Goal: Use online tool/utility: Utilize a website feature to perform a specific function

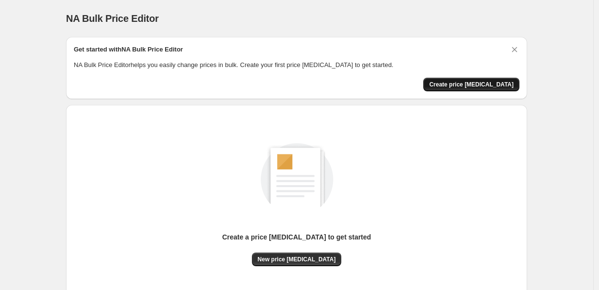
click at [489, 83] on span "Create price change job" at bounding box center [471, 85] width 84 height 8
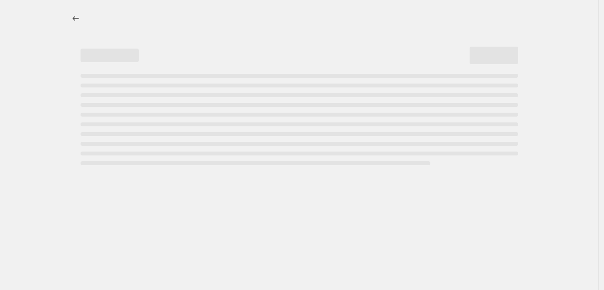
select select "percentage"
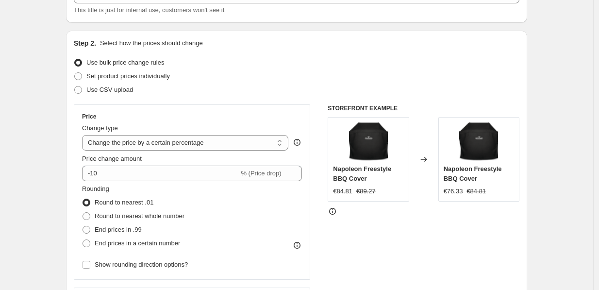
scroll to position [87, 0]
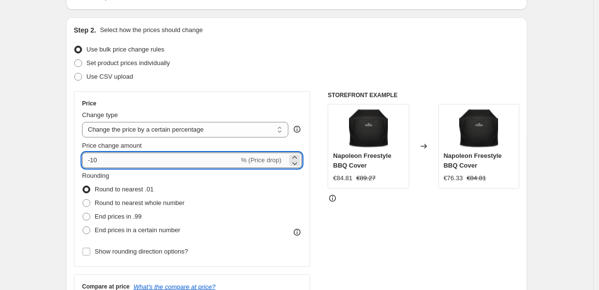
click at [183, 159] on input "-10" at bounding box center [160, 160] width 157 height 16
type input "-1"
type input "-3"
type input "-25"
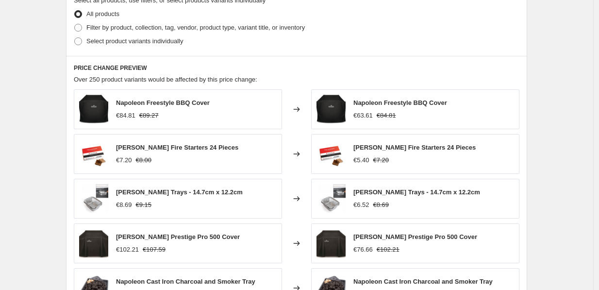
scroll to position [680, 0]
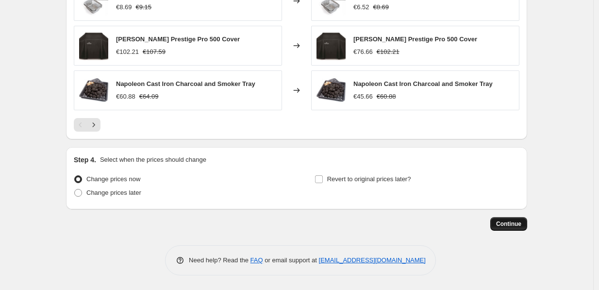
click at [516, 228] on button "Continue" at bounding box center [508, 224] width 37 height 14
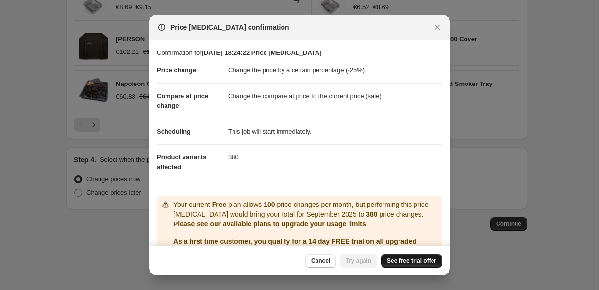
click at [428, 261] on span "See free trial offer" at bounding box center [411, 261] width 49 height 8
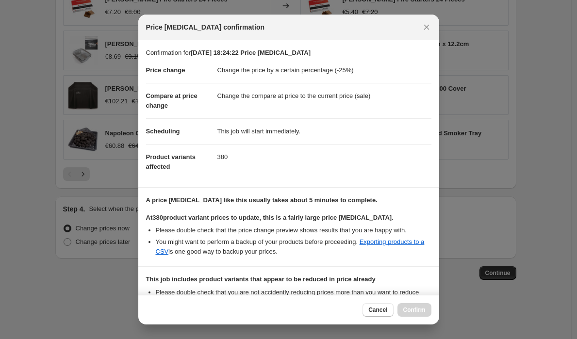
scroll to position [631, 0]
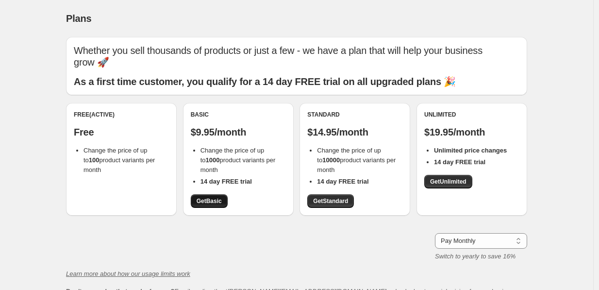
click at [213, 194] on link "Get Basic" at bounding box center [209, 201] width 37 height 14
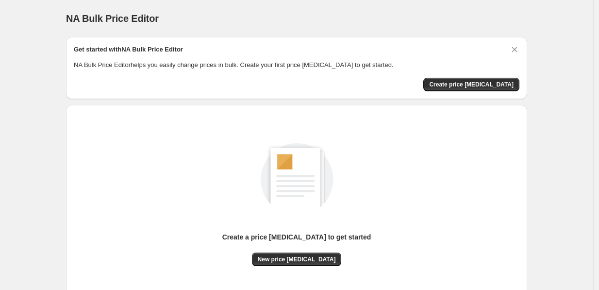
click at [441, 97] on div "Get started with NA Bulk Price Editor NA Bulk Price Editor helps you easily cha…" at bounding box center [296, 68] width 461 height 62
click at [464, 85] on span "Create price change job" at bounding box center [471, 85] width 84 height 8
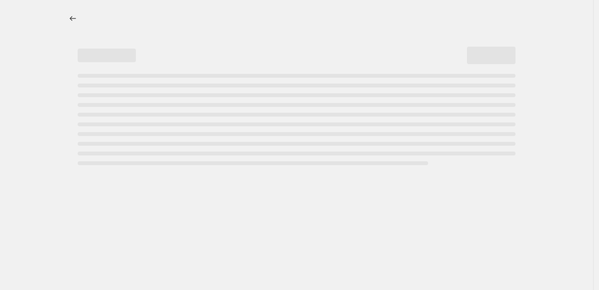
select select "percentage"
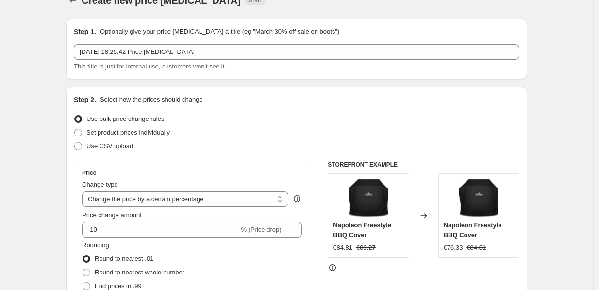
scroll to position [19, 0]
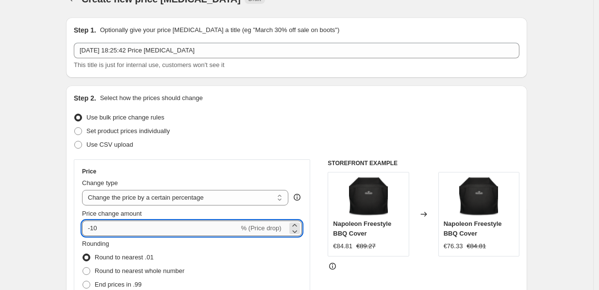
click at [143, 229] on input "-10" at bounding box center [160, 228] width 157 height 16
type input "-1"
type input "-25"
click at [183, 172] on div "Price" at bounding box center [192, 171] width 220 height 8
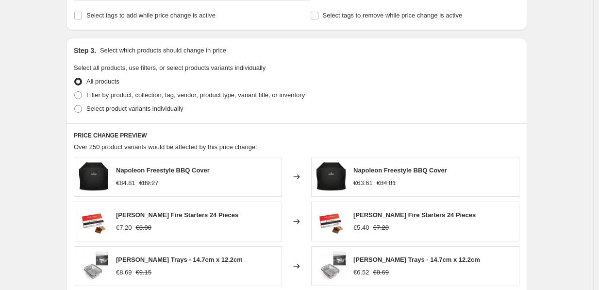
scroll to position [680, 0]
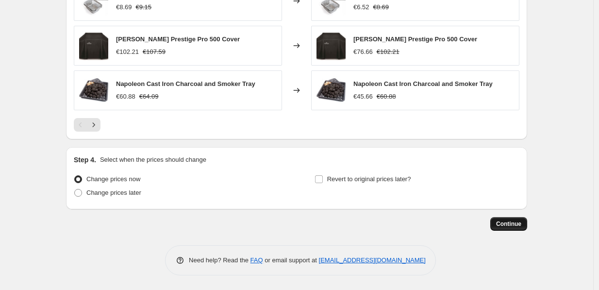
click at [505, 227] on span "Continue" at bounding box center [508, 224] width 25 height 8
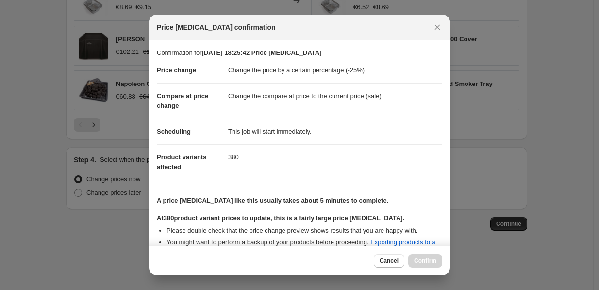
scroll to position [172, 0]
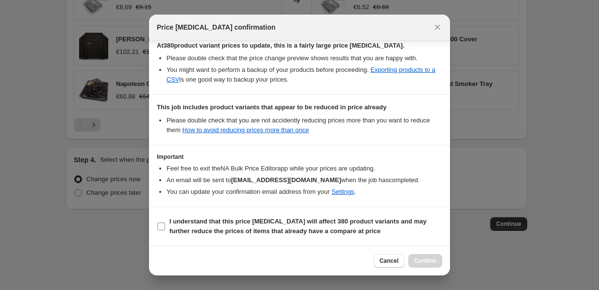
click at [238, 217] on b "I understand that this price change job will affect 380 product variants and ma…" at bounding box center [297, 225] width 257 height 17
click at [165, 222] on input "I understand that this price change job will affect 380 product variants and ma…" at bounding box center [161, 226] width 8 height 8
checkbox input "true"
click at [428, 260] on span "Confirm" at bounding box center [425, 261] width 22 height 8
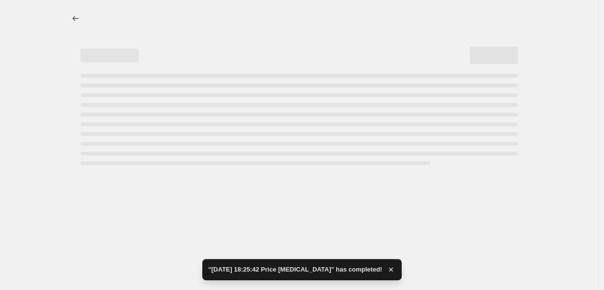
select select "percentage"
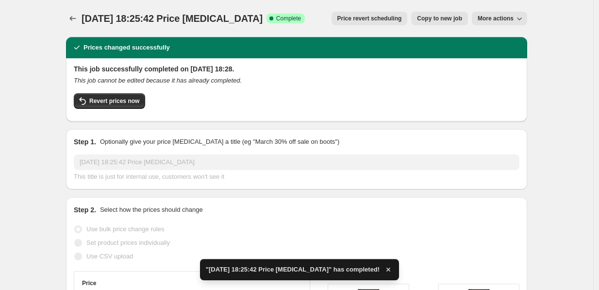
click at [73, 130] on div "Step 1. Optionally give your price change job a title (eg "March 30% off sale o…" at bounding box center [296, 159] width 461 height 60
